Goal: Task Accomplishment & Management: Manage account settings

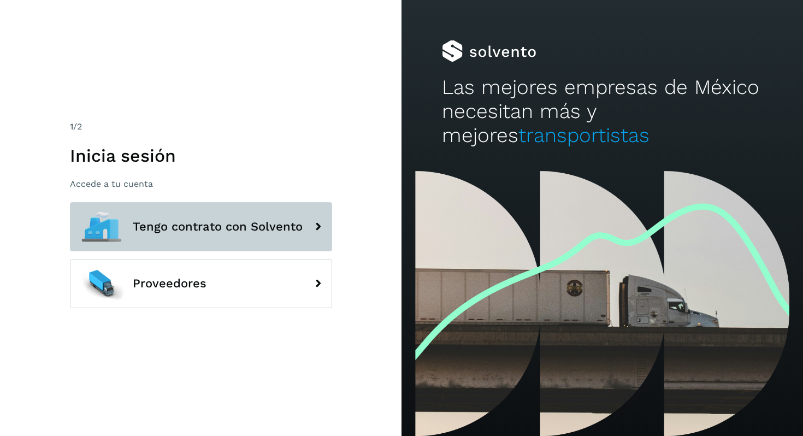
click at [309, 222] on icon at bounding box center [318, 227] width 22 height 22
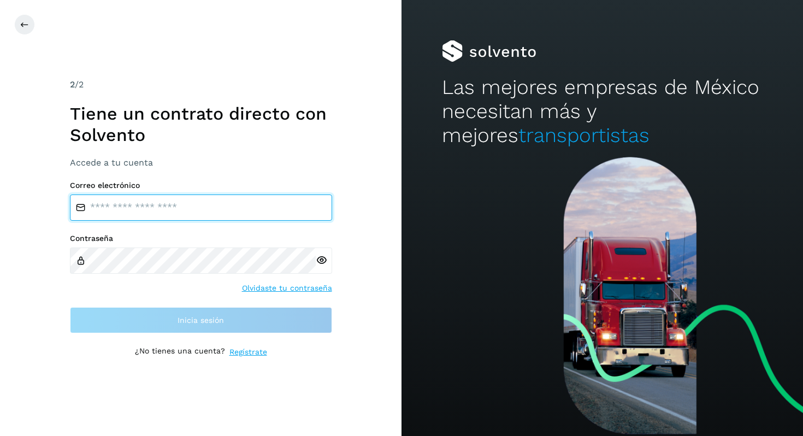
click at [128, 207] on input "email" at bounding box center [201, 207] width 262 height 26
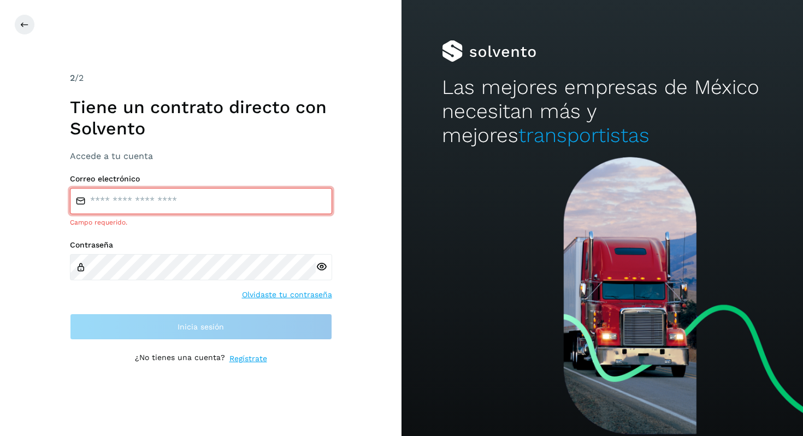
type input "**********"
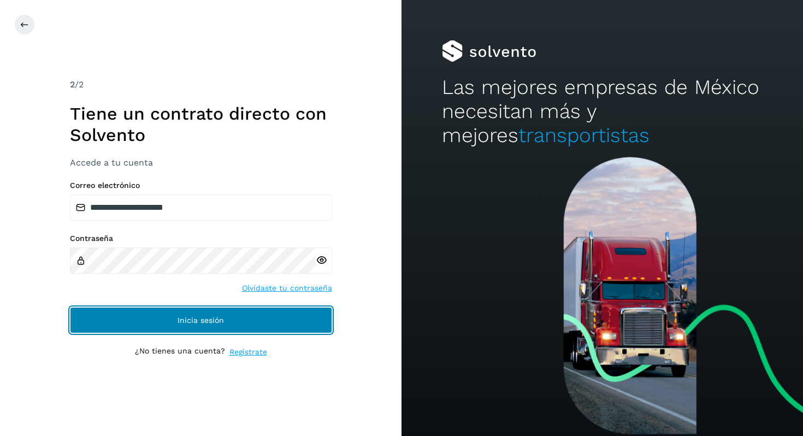
click at [212, 316] on span "Inicia sesión" at bounding box center [200, 320] width 46 height 8
click at [145, 321] on button "Inicia sesión" at bounding box center [201, 320] width 262 height 26
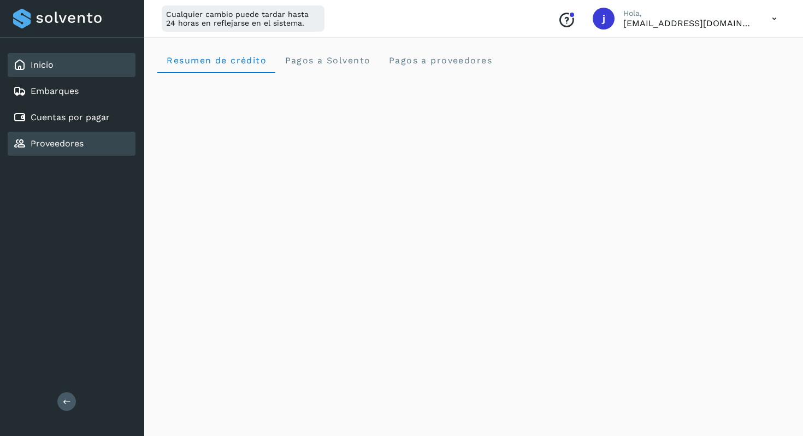
click at [55, 139] on link "Proveedores" at bounding box center [57, 143] width 53 height 10
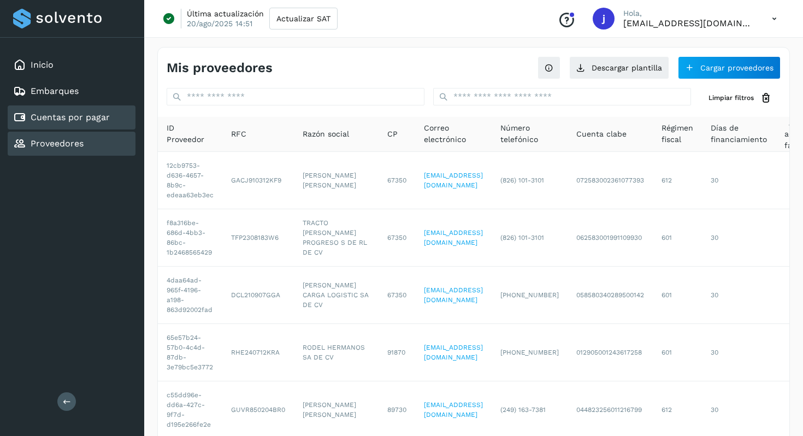
click at [99, 116] on link "Cuentas por pagar" at bounding box center [70, 117] width 79 height 10
click at [73, 117] on link "Cuentas por pagar" at bounding box center [70, 117] width 79 height 10
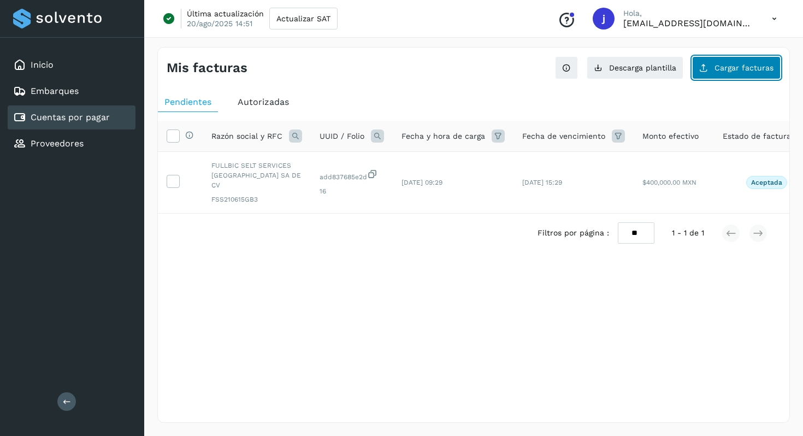
click at [724, 70] on span "Cargar facturas" at bounding box center [743, 68] width 59 height 8
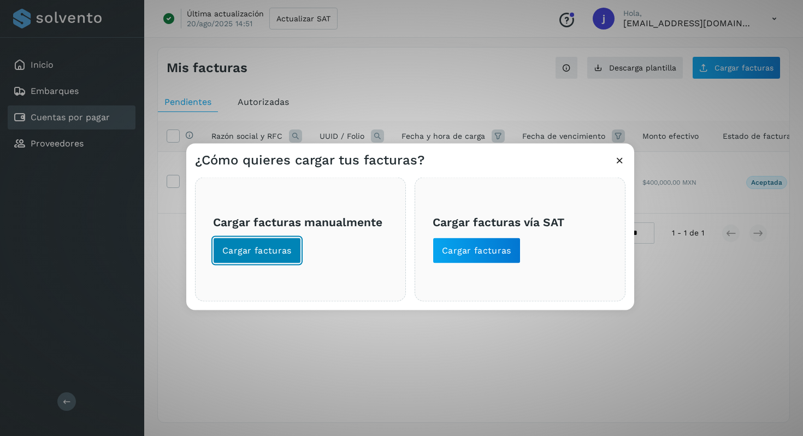
click at [275, 258] on button "Cargar facturas" at bounding box center [257, 251] width 88 height 26
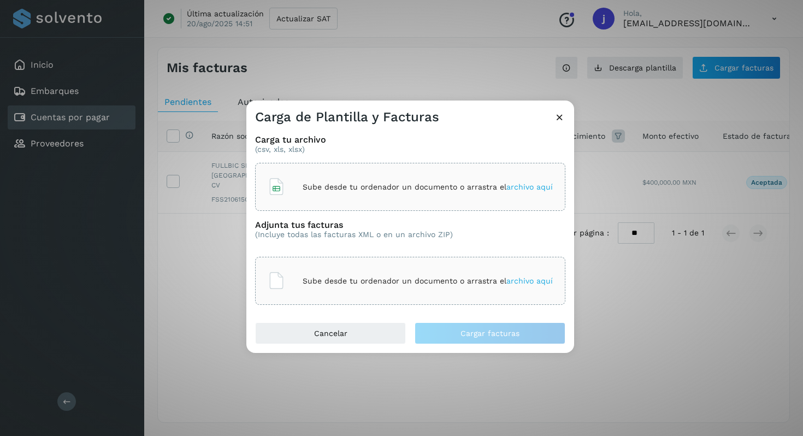
click at [352, 189] on p "Sube desde tu ordenador un documento o arrastra el archivo aquí" at bounding box center [428, 186] width 250 height 9
click at [530, 279] on span "archivo aquí" at bounding box center [529, 280] width 46 height 9
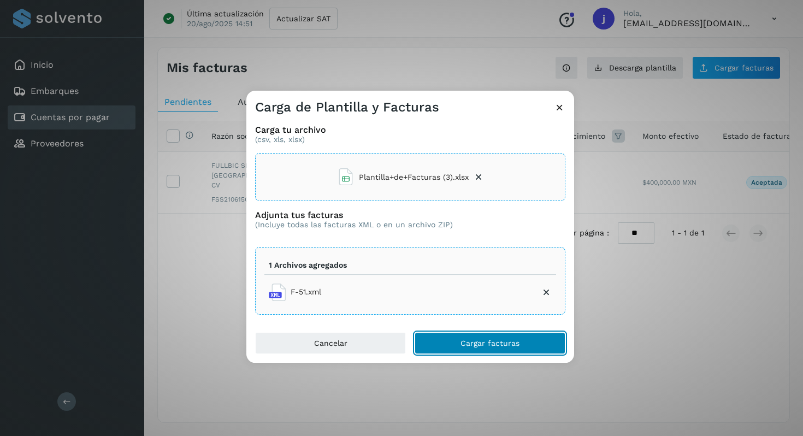
click at [475, 345] on span "Cargar facturas" at bounding box center [489, 343] width 59 height 8
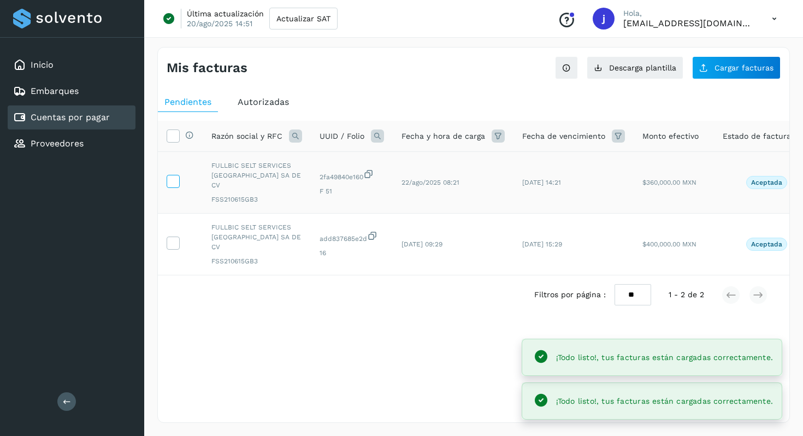
click at [168, 179] on icon at bounding box center [172, 180] width 11 height 11
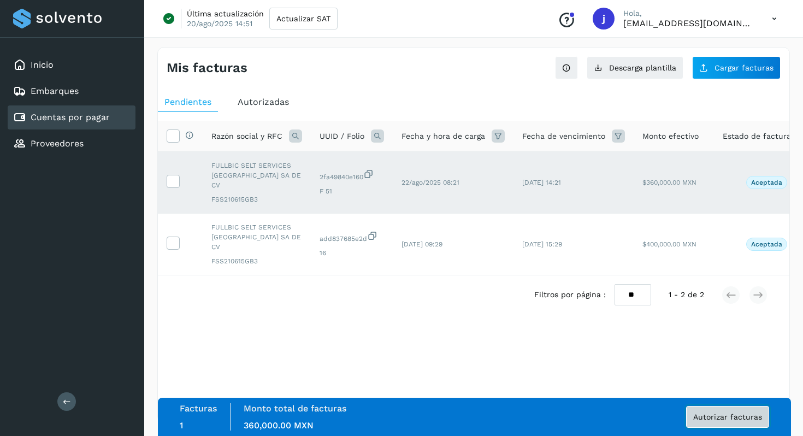
click at [737, 418] on span "Autorizar facturas" at bounding box center [727, 417] width 69 height 8
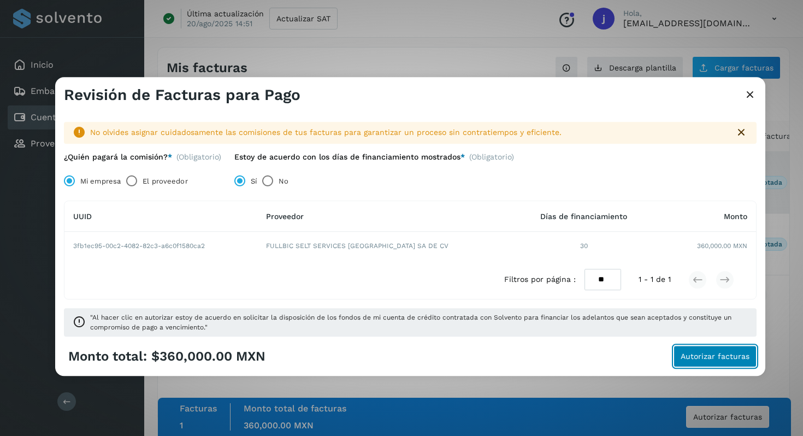
click at [716, 356] on span "Autorizar facturas" at bounding box center [714, 357] width 69 height 8
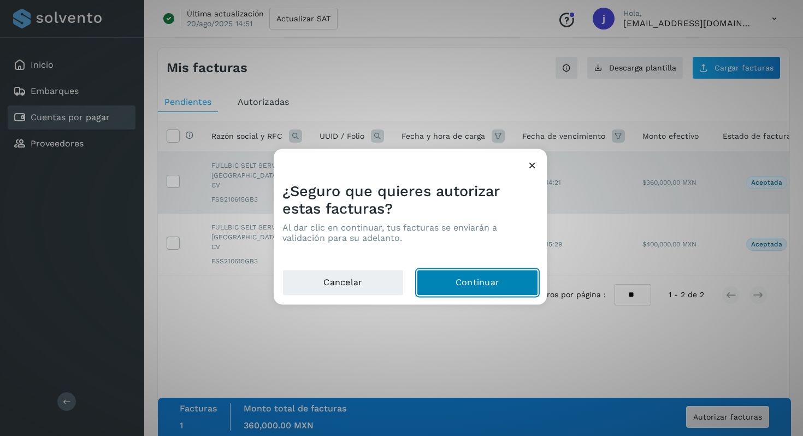
click at [494, 279] on button "Continuar" at bounding box center [477, 283] width 121 height 26
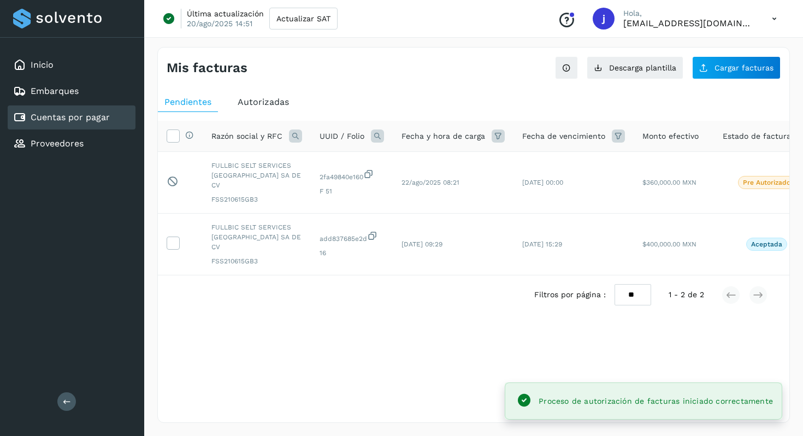
click at [774, 16] on icon at bounding box center [774, 19] width 22 height 22
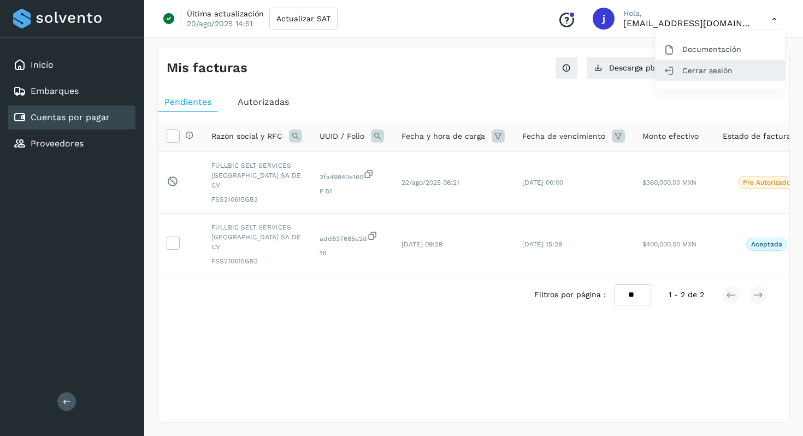
click at [709, 72] on div "Cerrar sesión" at bounding box center [720, 70] width 130 height 21
